Goal: Information Seeking & Learning: Find specific fact

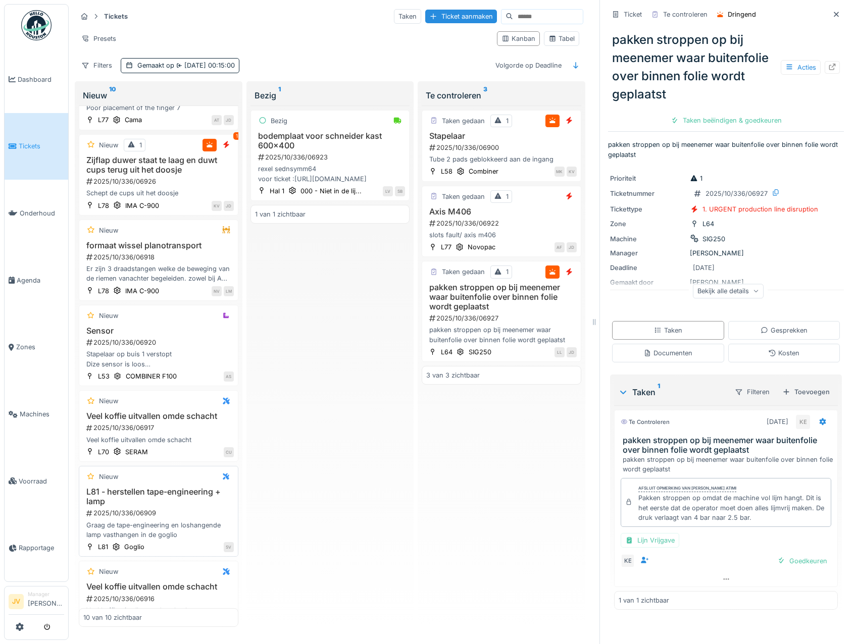
scroll to position [324, 0]
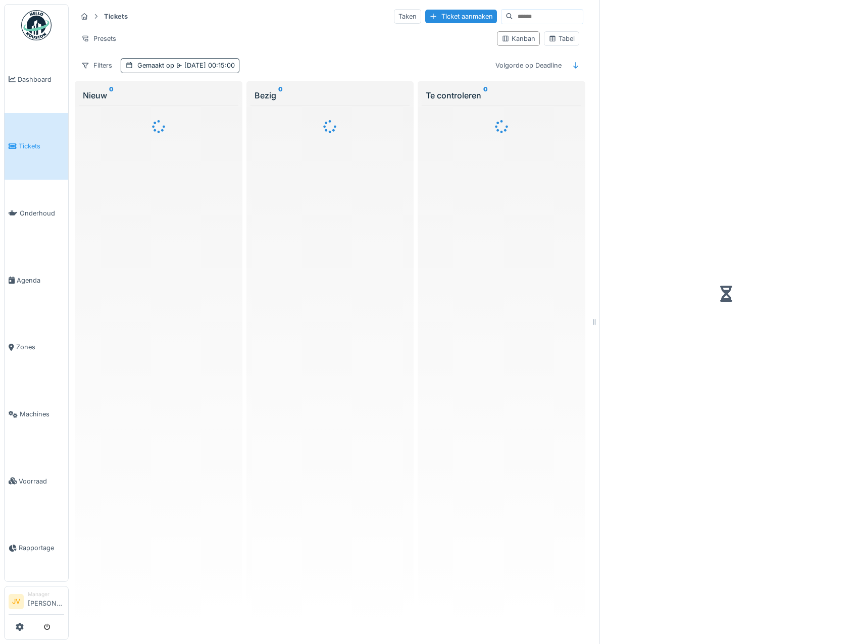
scroll to position [8, 0]
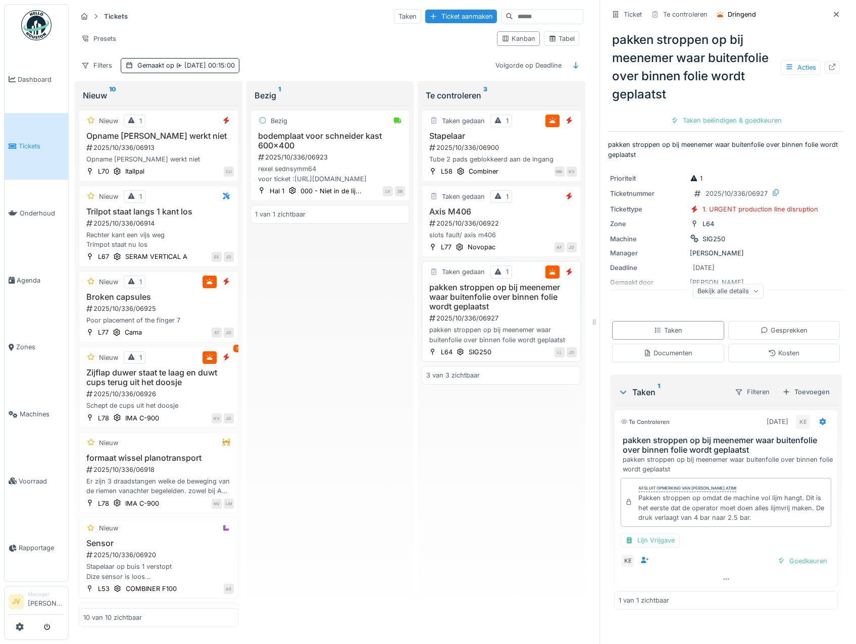
click at [543, 295] on h3 "pakken stroppen op bij meenemer waar buitenfolie over binnen folie wordt geplaa…" at bounding box center [501, 297] width 150 height 29
click at [832, 11] on icon at bounding box center [836, 14] width 8 height 7
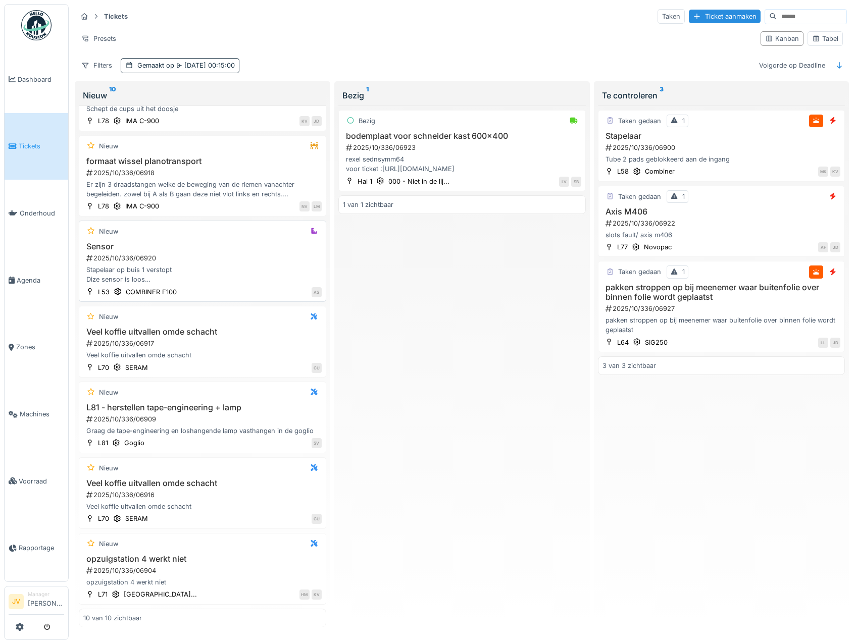
scroll to position [314, 0]
click at [745, 136] on h3 "Stapelaar" at bounding box center [721, 136] width 238 height 10
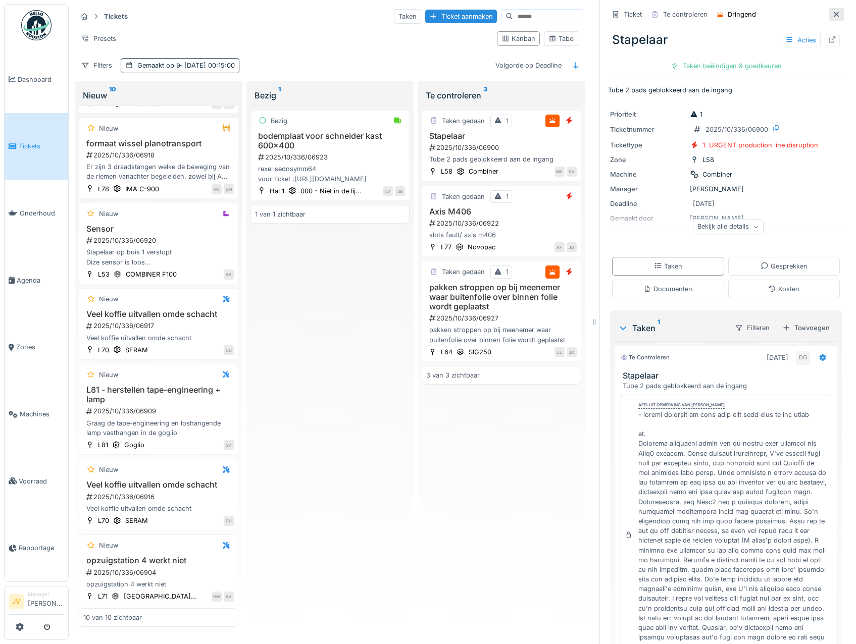
click at [832, 13] on icon at bounding box center [836, 14] width 8 height 7
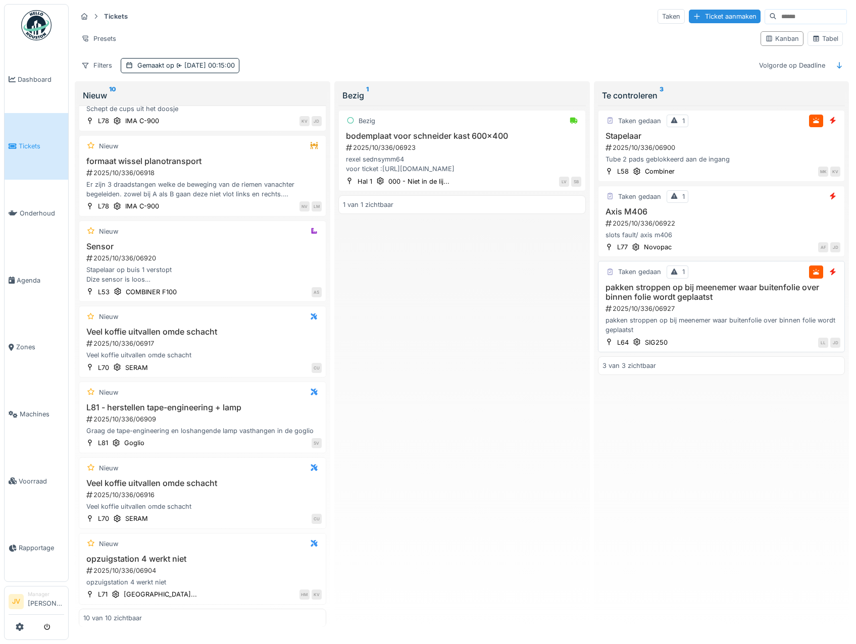
click at [752, 304] on div "2025/10/336/06927" at bounding box center [722, 309] width 236 height 10
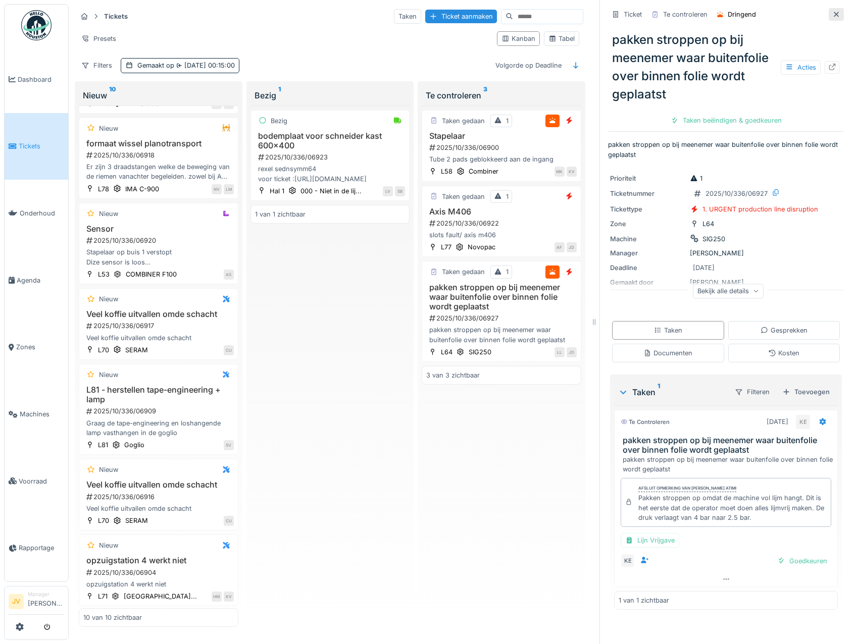
click at [832, 11] on icon at bounding box center [836, 14] width 8 height 7
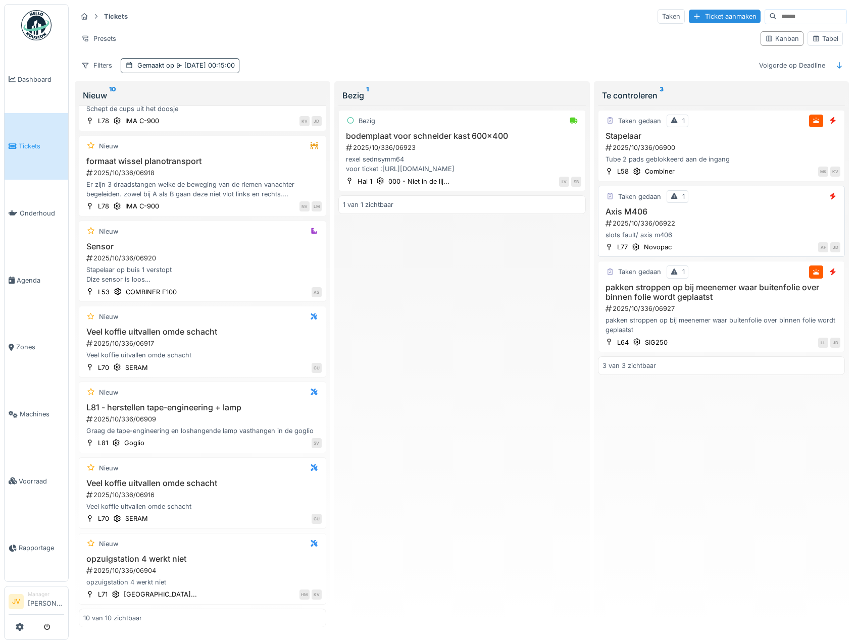
click at [782, 227] on div "Axis M406 2025/10/336/06922 slots fault/ axis m406" at bounding box center [721, 223] width 238 height 33
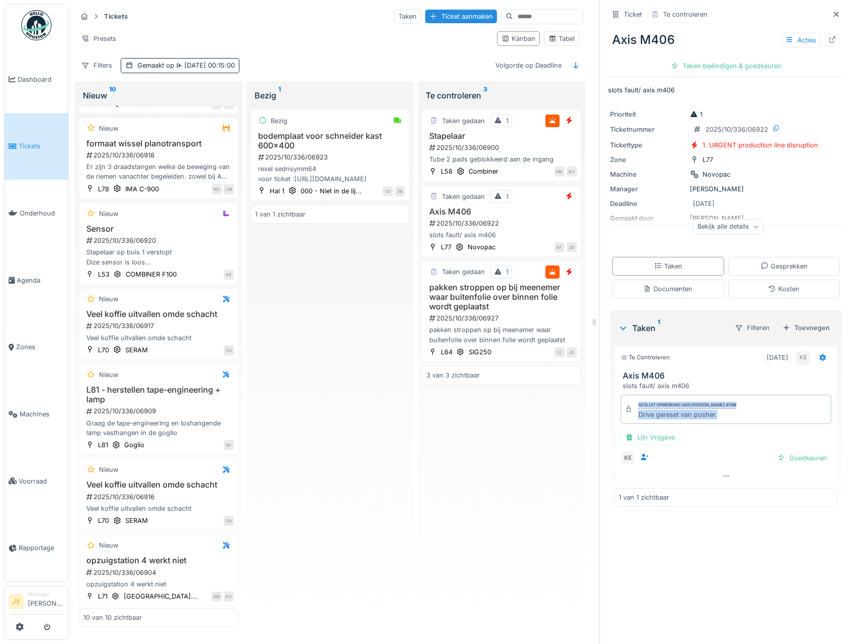
drag, startPoint x: 714, startPoint y: 415, endPoint x: 625, endPoint y: 413, distance: 88.9
click at [625, 413] on div "Afsluit opmerking van [PERSON_NAME] atimi Drive gereset van pusher." at bounding box center [725, 409] width 210 height 29
drag, startPoint x: 626, startPoint y: 412, endPoint x: 710, endPoint y: 420, distance: 84.6
click at [710, 420] on div "Afsluit opmerking van [PERSON_NAME] atimi Drive gereset van pusher." at bounding box center [725, 409] width 210 height 29
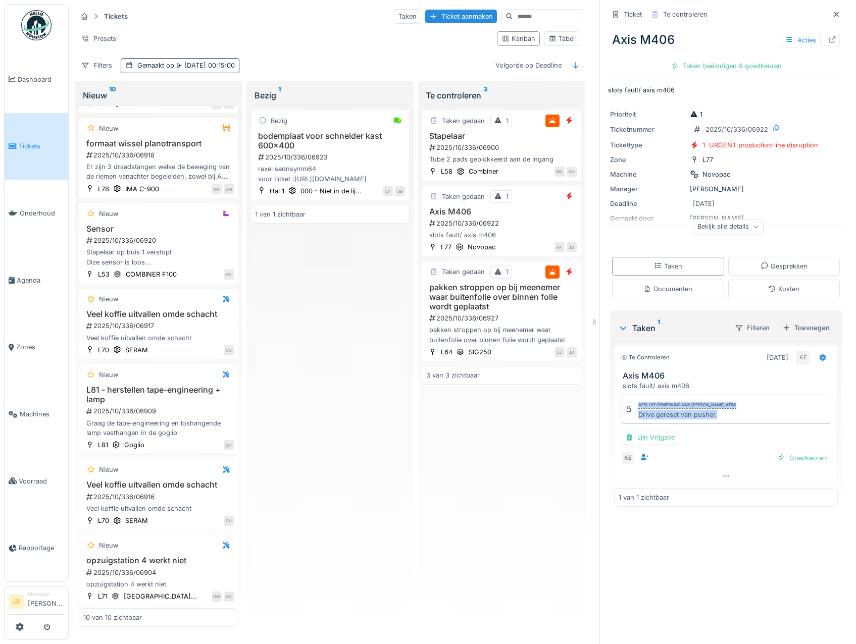
click at [710, 420] on div "Afsluit opmerking van [PERSON_NAME] atimi Drive gereset van pusher." at bounding box center [725, 409] width 210 height 29
drag, startPoint x: 629, startPoint y: 414, endPoint x: 732, endPoint y: 427, distance: 103.7
click at [732, 427] on div "Afsluit opmerking van [PERSON_NAME] atimi Drive gereset van pusher. Lijn Vrijga…" at bounding box center [726, 430] width 224 height 79
copy div "Drive gereset van pusher. Lijn Vrijgave KE Goedkeuren"
